Goal: Navigation & Orientation: Find specific page/section

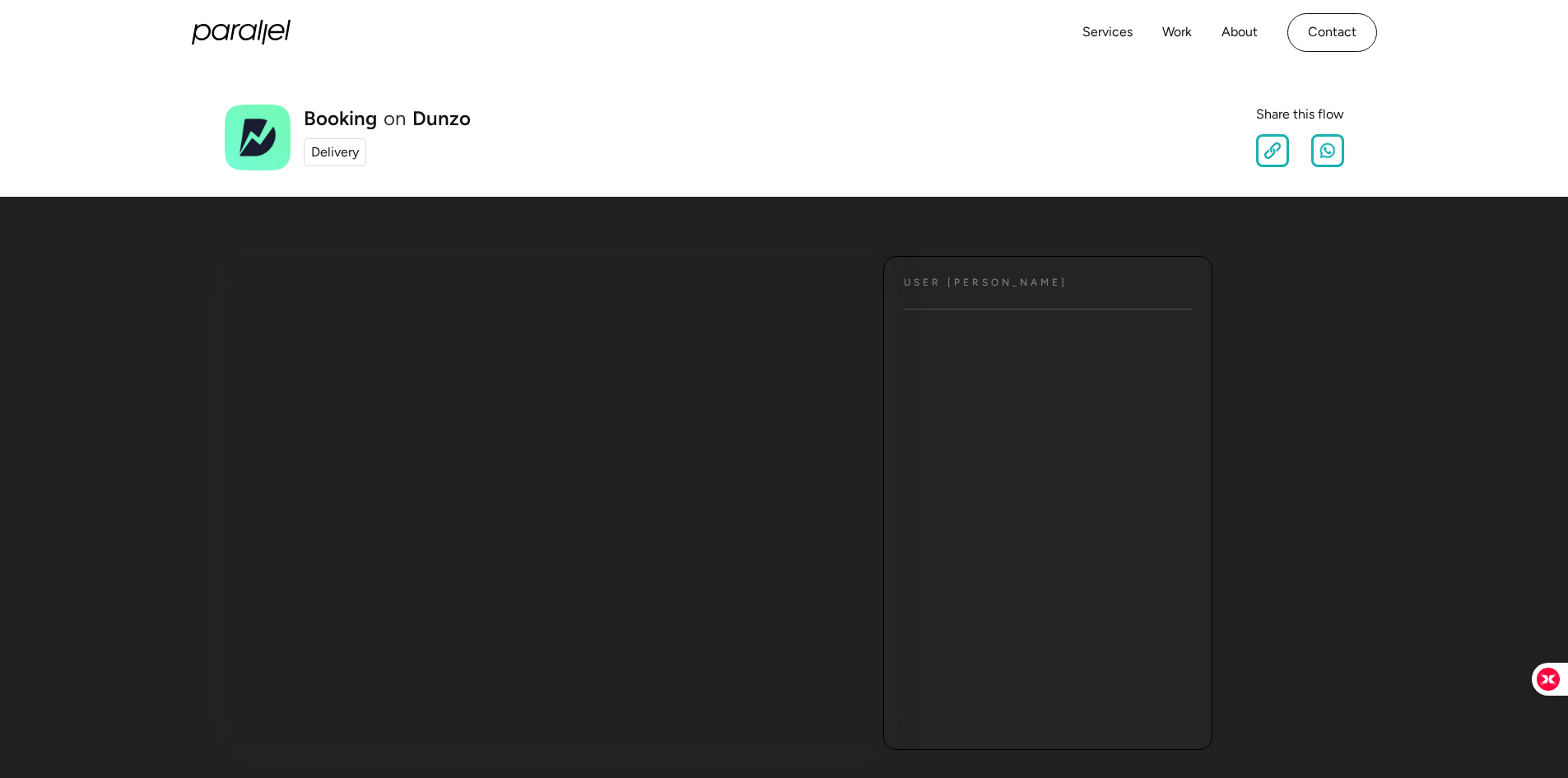
click at [337, 159] on div "Delivery" at bounding box center [335, 152] width 48 height 20
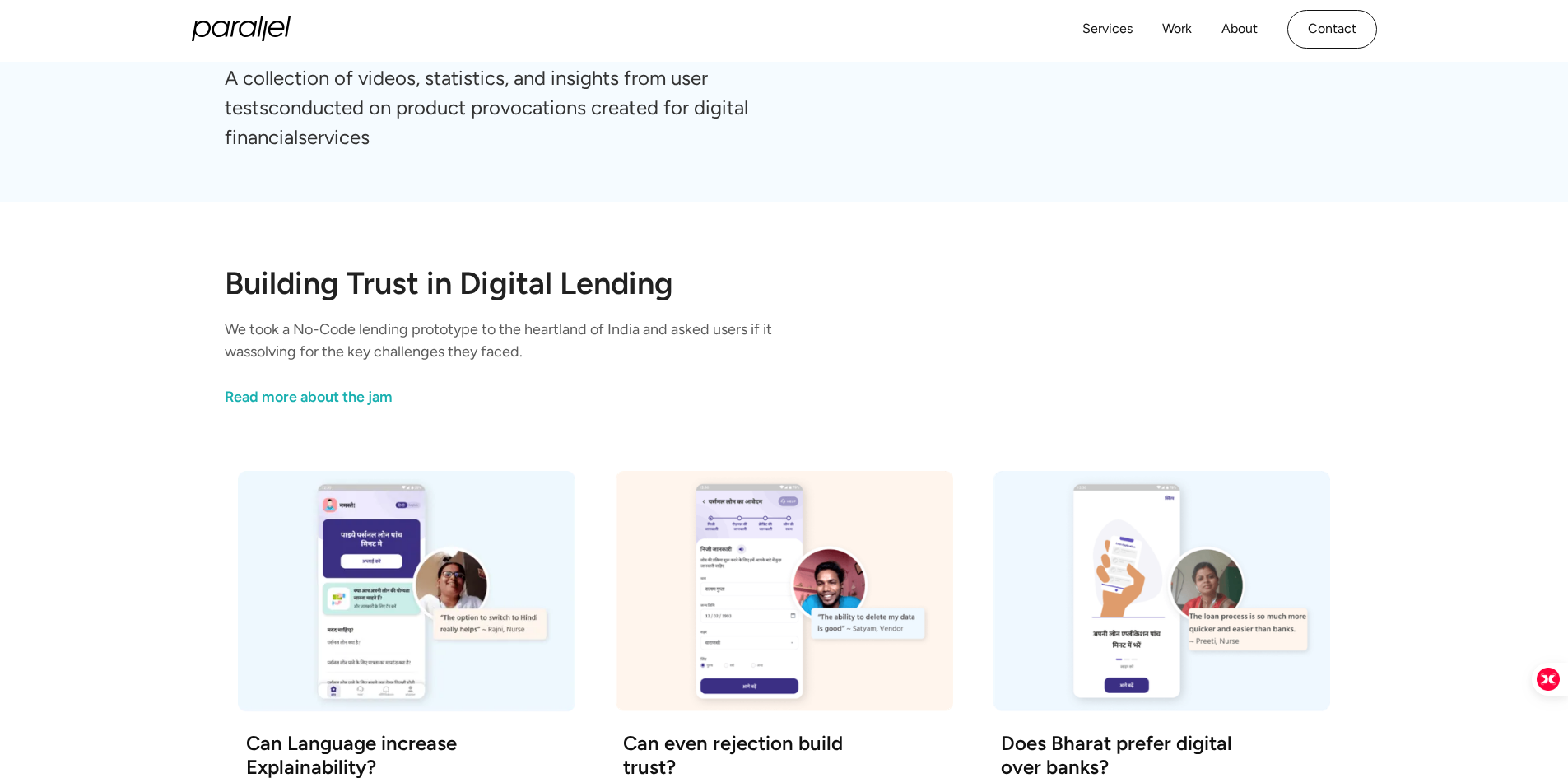
scroll to position [71, 0]
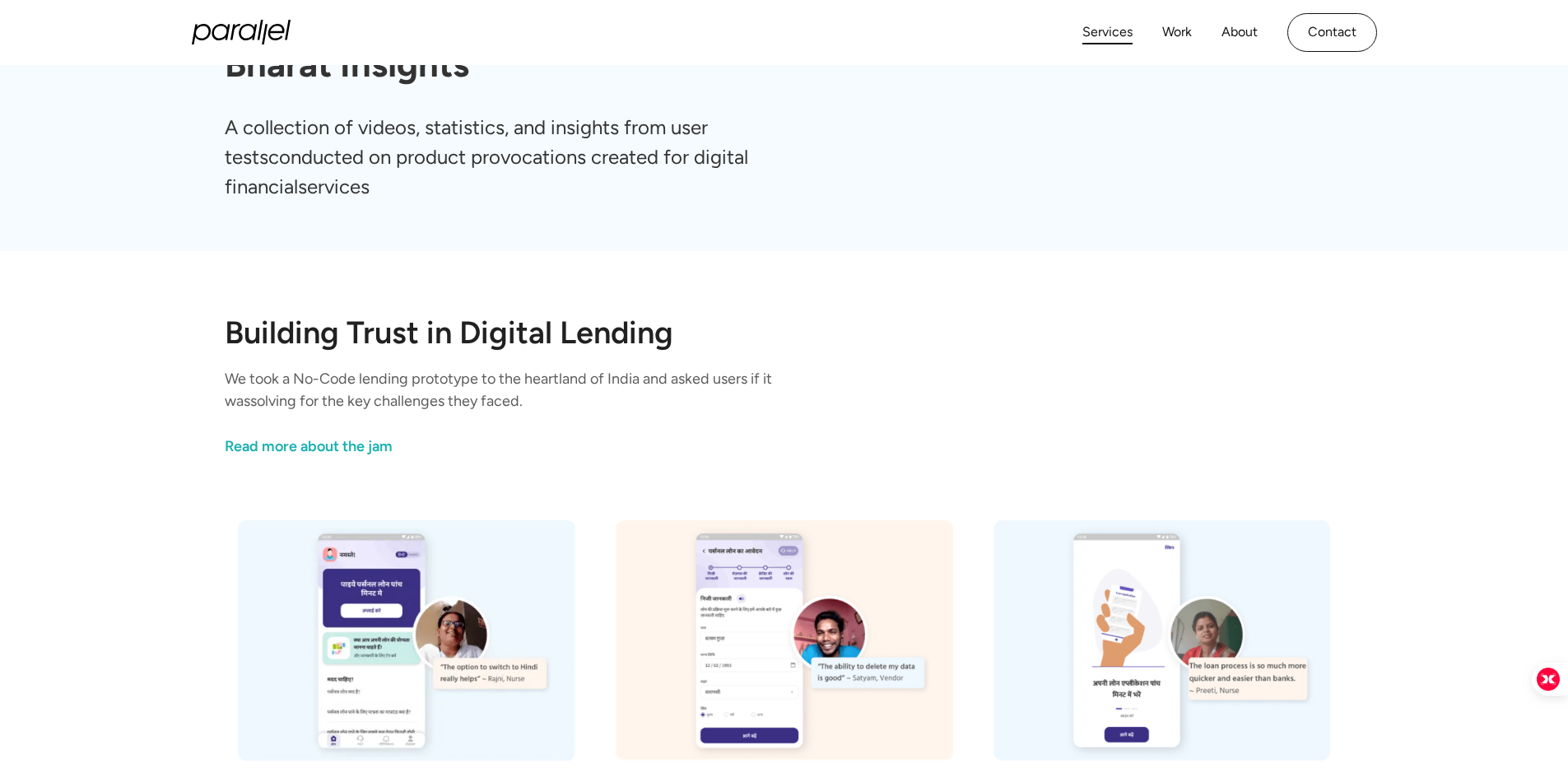
click at [1106, 33] on link "Services" at bounding box center [1108, 33] width 50 height 24
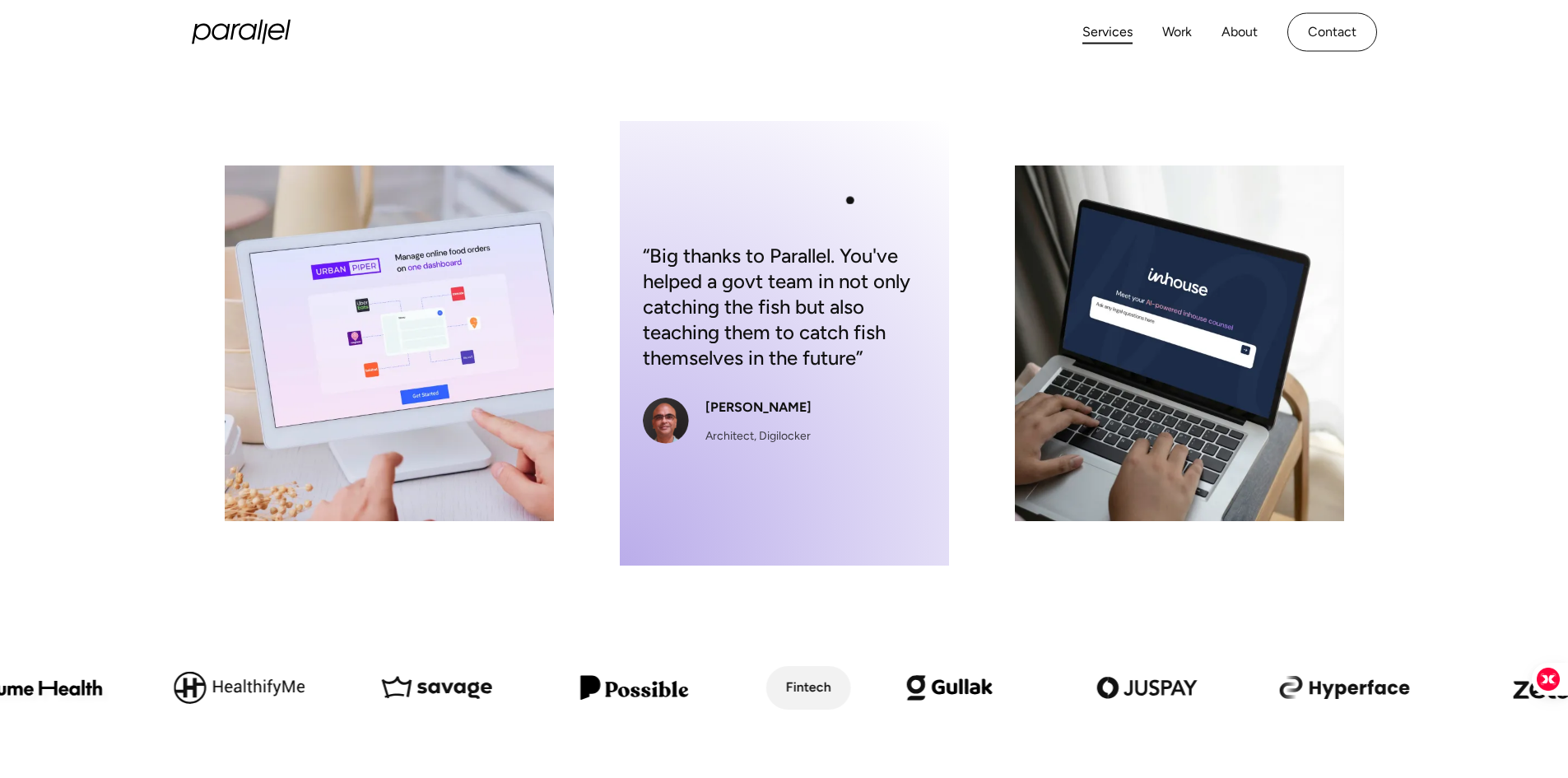
scroll to position [247, 0]
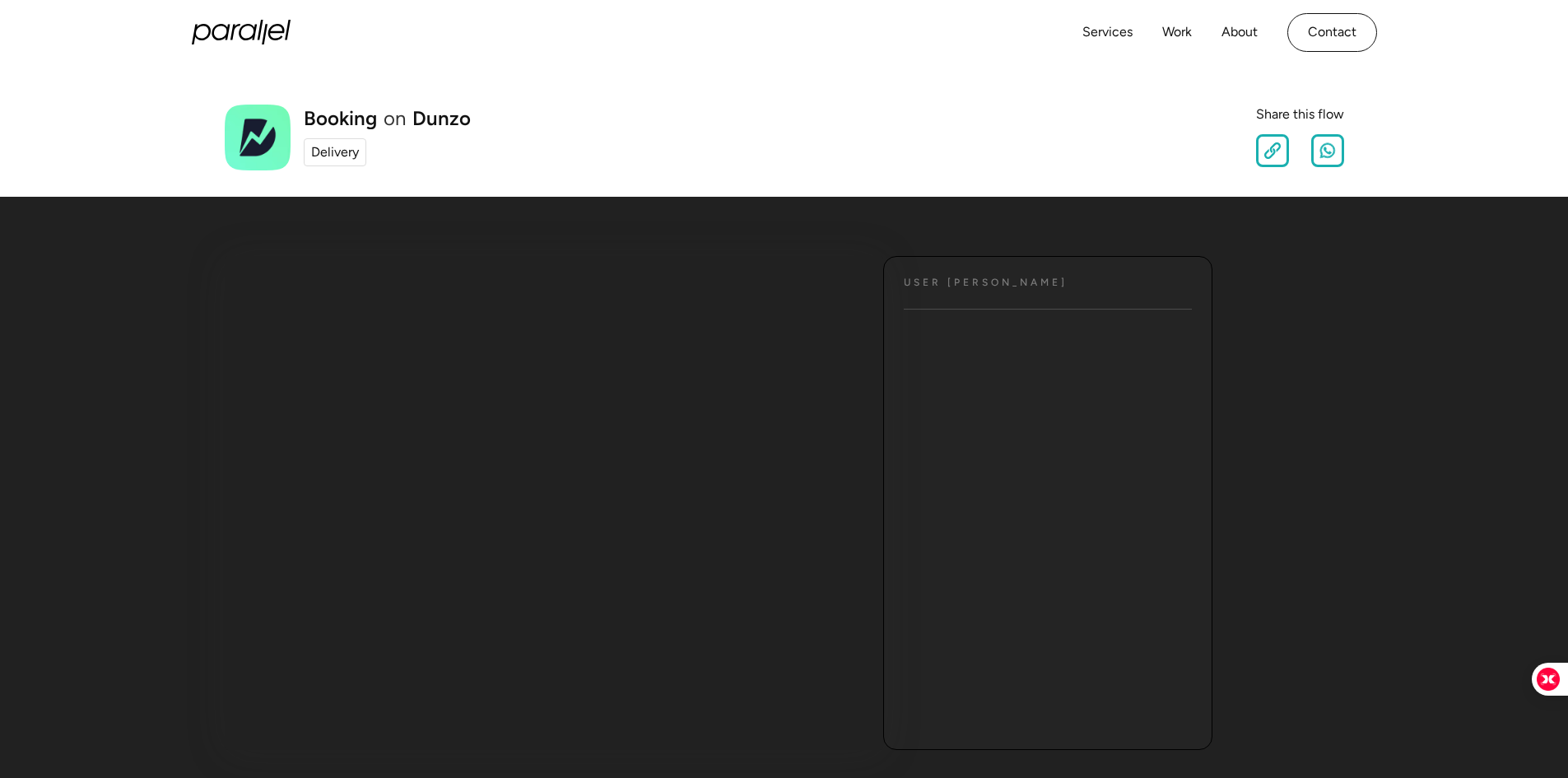
click at [339, 152] on div "Delivery" at bounding box center [335, 152] width 48 height 20
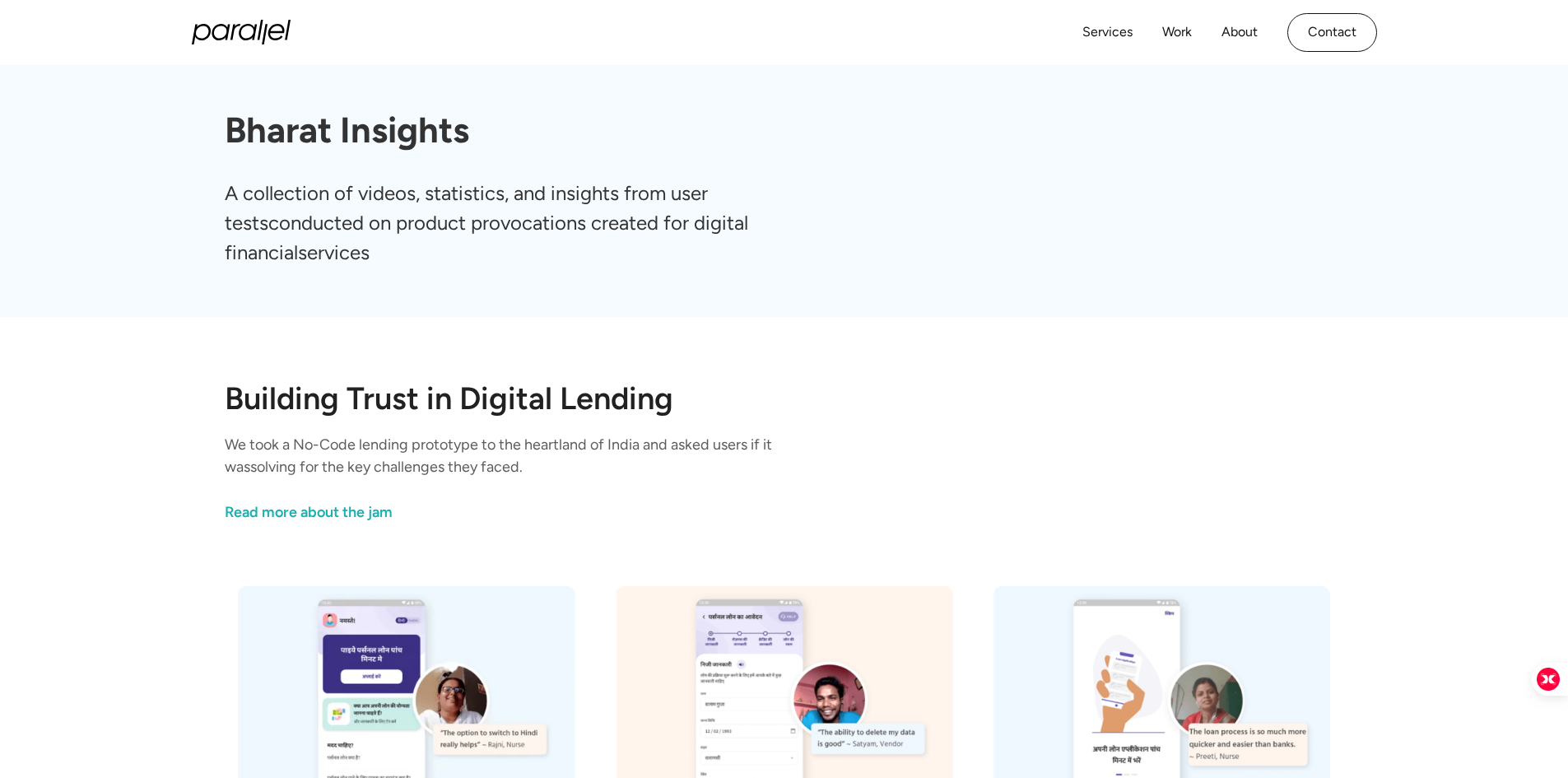
scroll to position [412, 0]
